Goal: Information Seeking & Learning: Learn about a topic

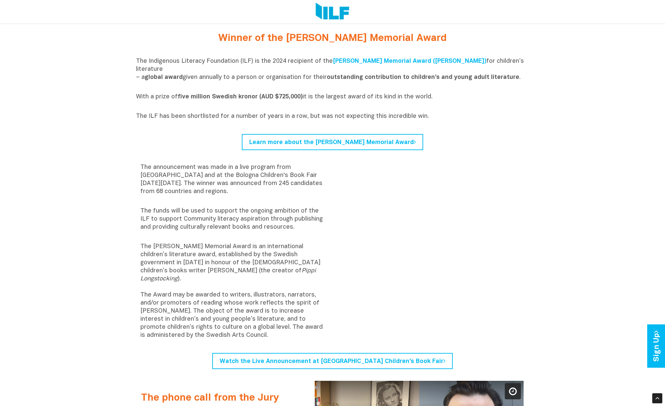
scroll to position [275, 0]
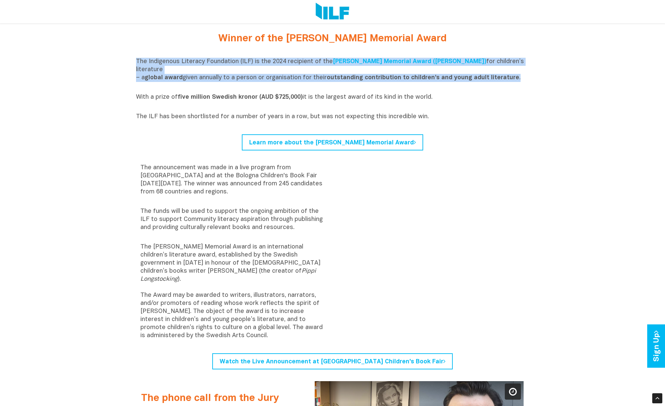
drag, startPoint x: 134, startPoint y: 59, endPoint x: 521, endPoint y: 70, distance: 387.0
copy p "The Indigenous Literacy Foundation (ILF) is the 2024 recipient of the [PERSON_N…"
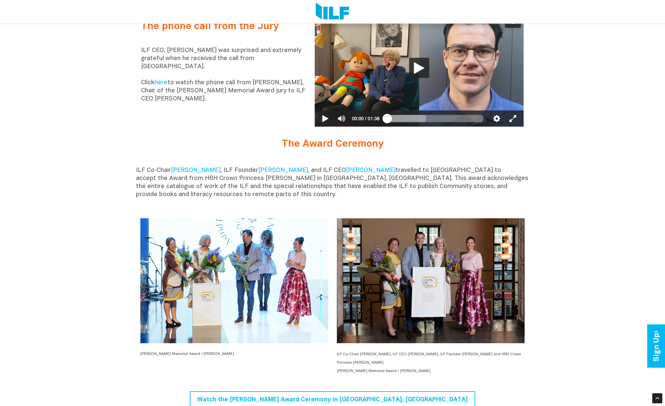
scroll to position [647, 0]
click at [425, 244] on img at bounding box center [431, 280] width 188 height 125
click at [421, 244] on img at bounding box center [431, 280] width 188 height 125
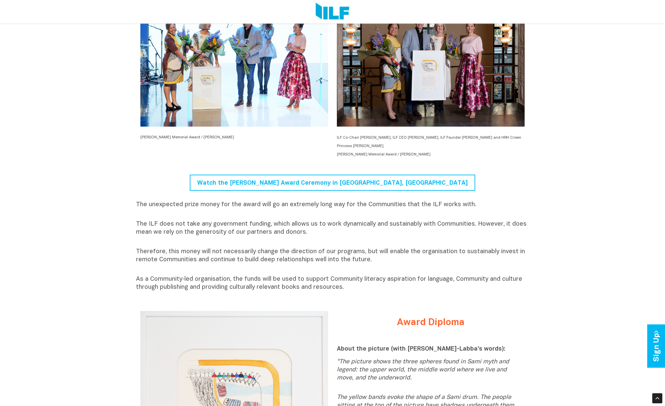
scroll to position [865, 0]
